Goal: Transaction & Acquisition: Purchase product/service

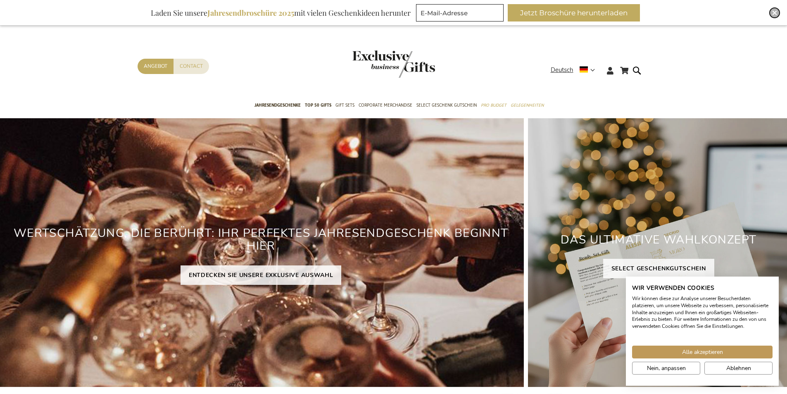
click at [774, 9] on div "Close" at bounding box center [775, 13] width 10 height 10
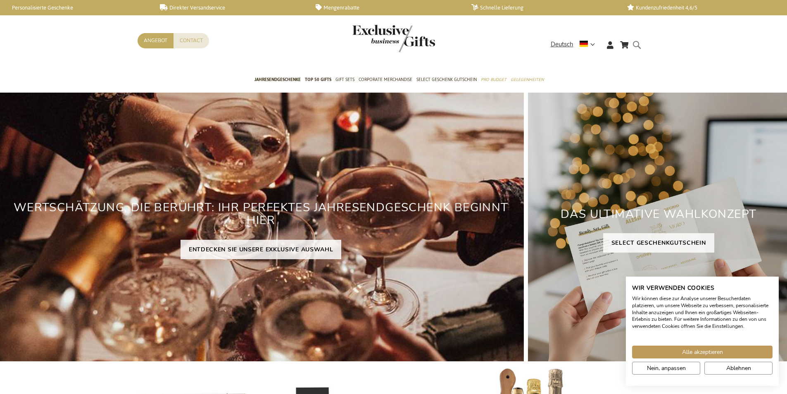
click at [636, 45] on form "Search Search" at bounding box center [639, 52] width 8 height 24
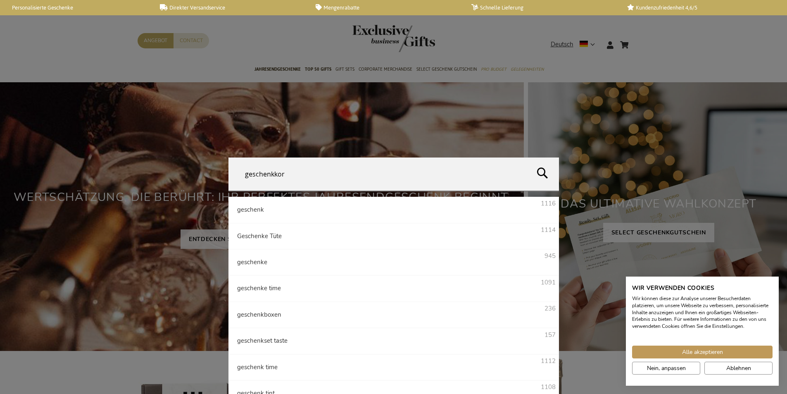
type input "geschenkkorb"
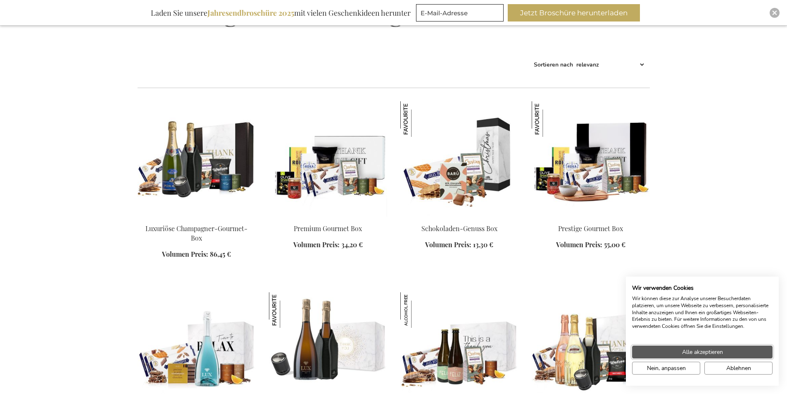
click at [721, 351] on span "Alle akzeptieren" at bounding box center [702, 352] width 41 height 9
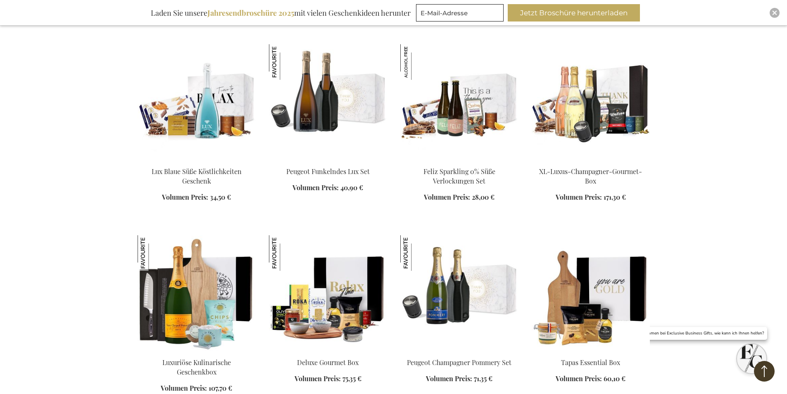
scroll to position [429, 0]
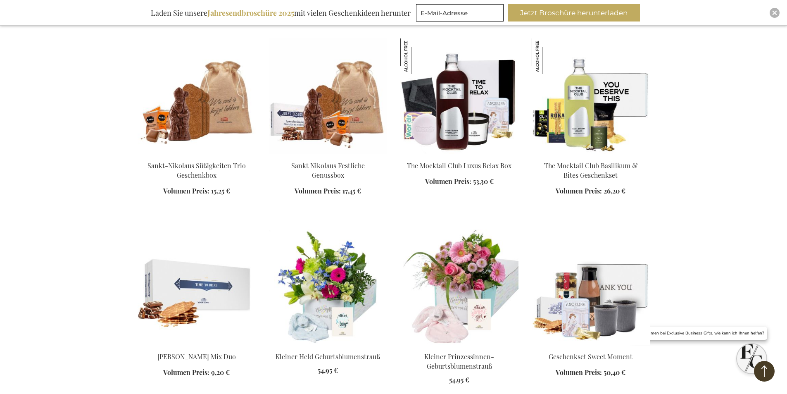
scroll to position [1049, 0]
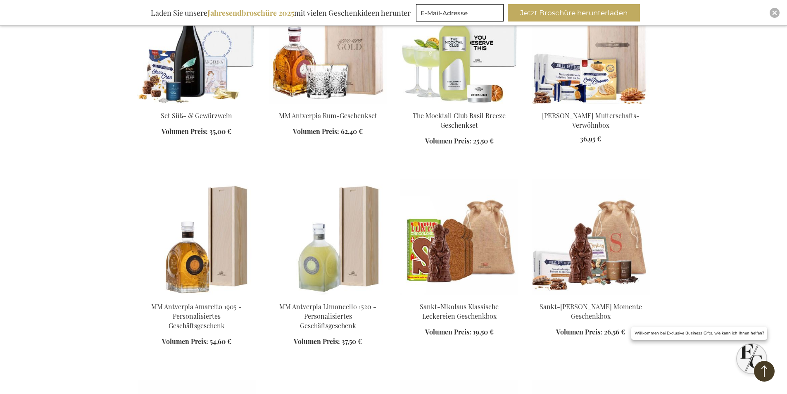
scroll to position [2248, 0]
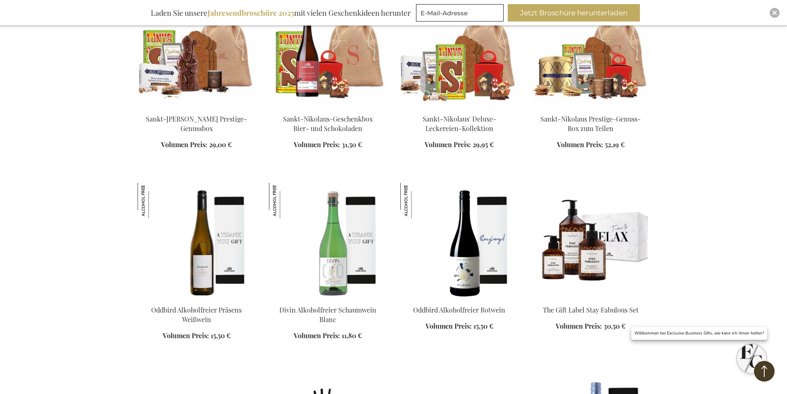
scroll to position [2744, 0]
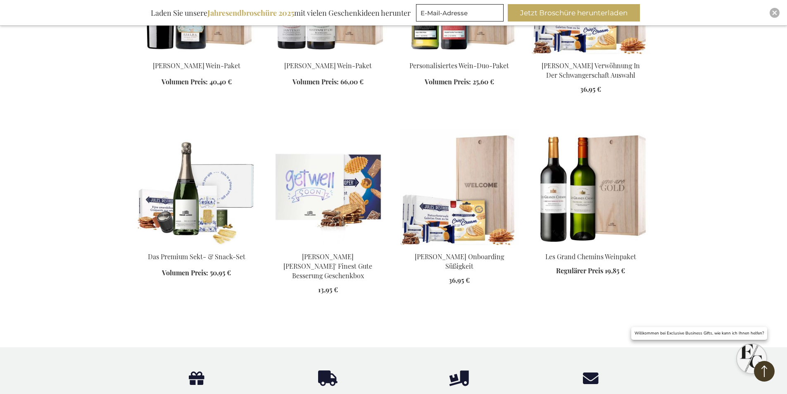
scroll to position [3943, 0]
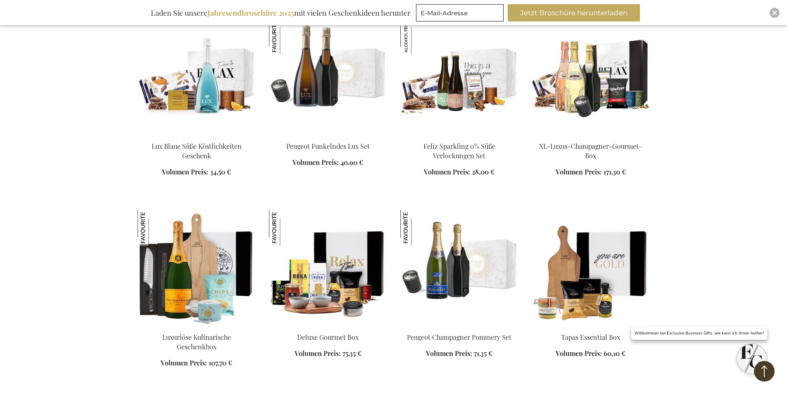
scroll to position [537, 0]
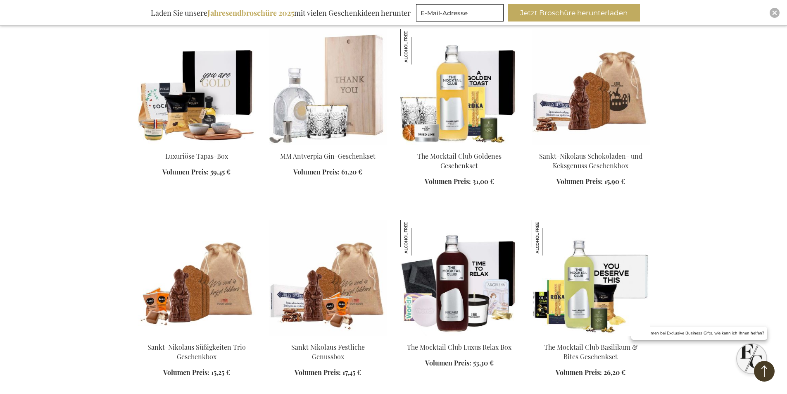
scroll to position [868, 0]
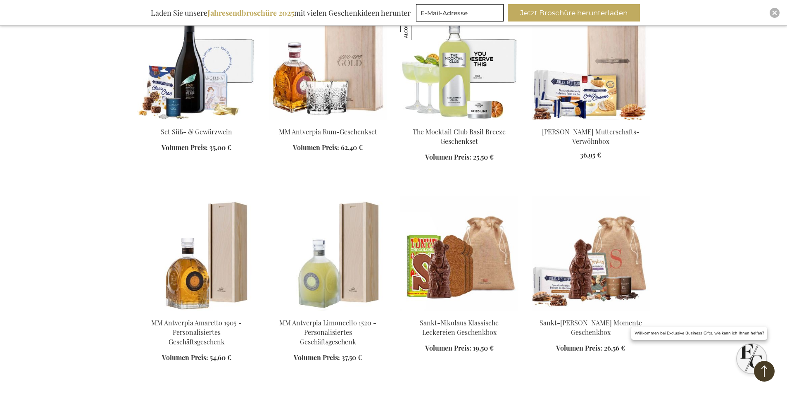
scroll to position [2191, 0]
